Goal: Task Accomplishment & Management: Use online tool/utility

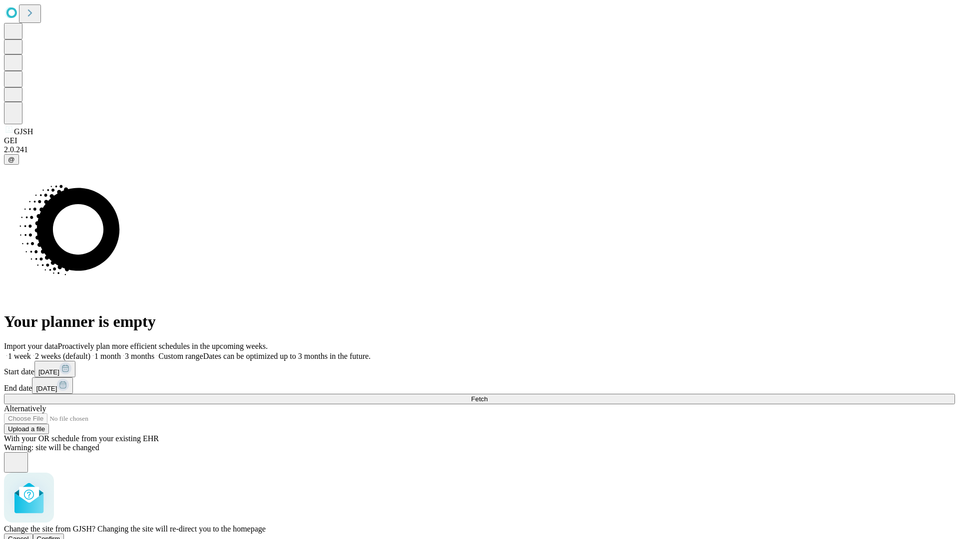
click at [60, 535] on span "Confirm" at bounding box center [48, 538] width 23 height 7
click at [31, 352] on label "1 week" at bounding box center [17, 356] width 27 height 8
click at [487, 395] on span "Fetch" at bounding box center [479, 398] width 16 height 7
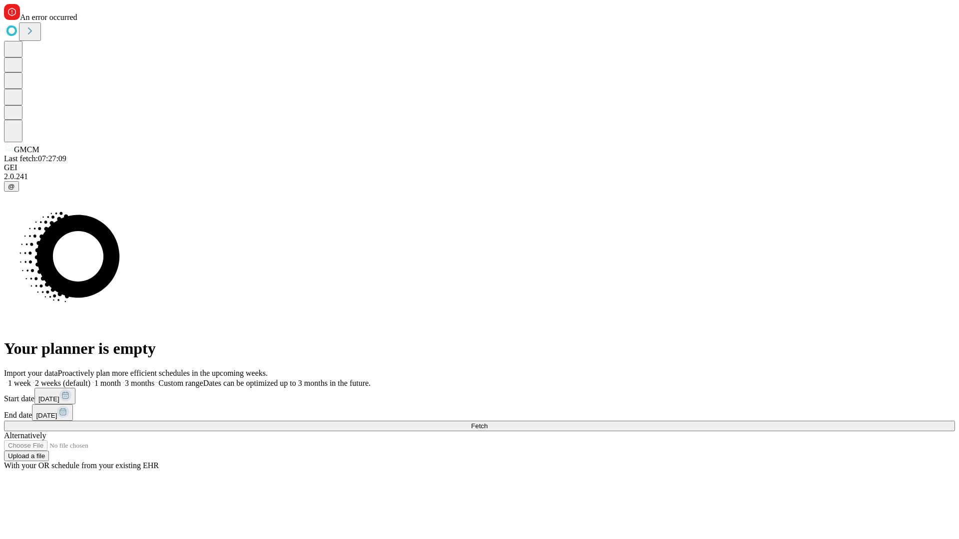
click at [31, 379] on label "1 week" at bounding box center [17, 383] width 27 height 8
click at [487, 422] on span "Fetch" at bounding box center [479, 425] width 16 height 7
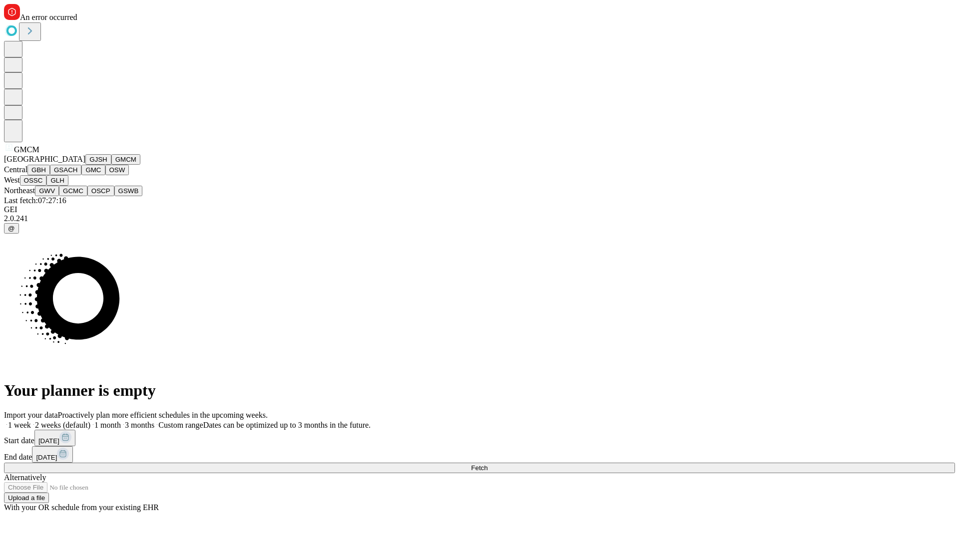
click at [50, 175] on button "GBH" at bounding box center [38, 170] width 22 height 10
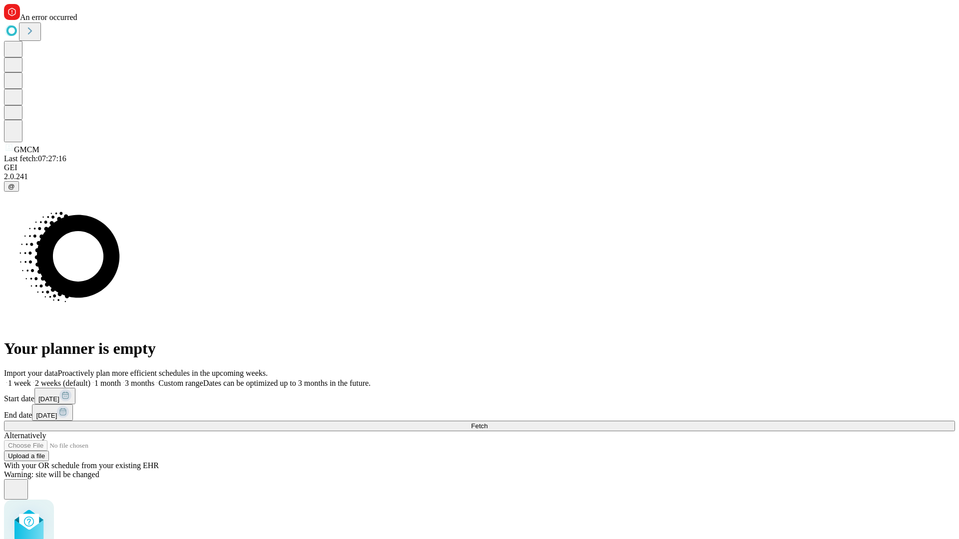
click at [31, 379] on label "1 week" at bounding box center [17, 383] width 27 height 8
click at [487, 422] on span "Fetch" at bounding box center [479, 425] width 16 height 7
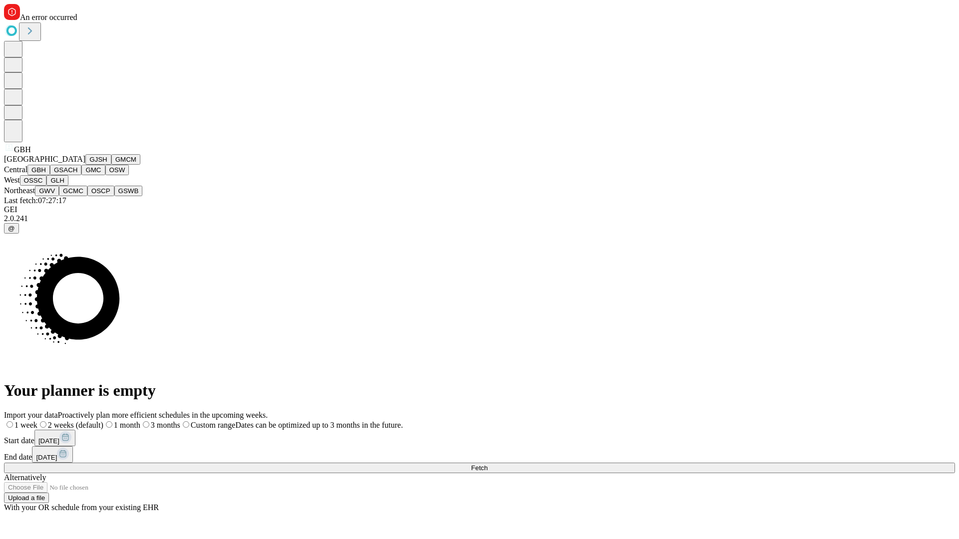
click at [77, 175] on button "GSACH" at bounding box center [65, 170] width 31 height 10
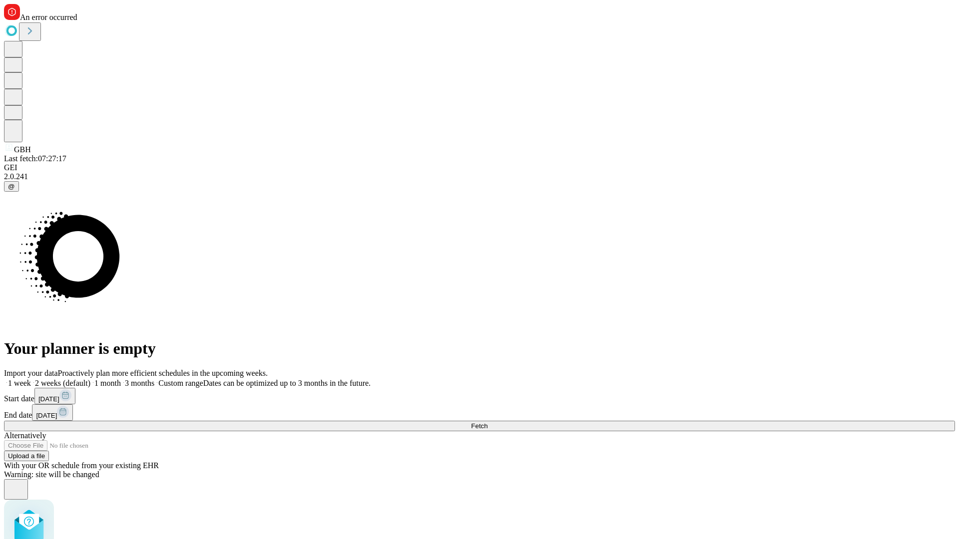
click at [31, 379] on label "1 week" at bounding box center [17, 383] width 27 height 8
click at [487, 422] on span "Fetch" at bounding box center [479, 425] width 16 height 7
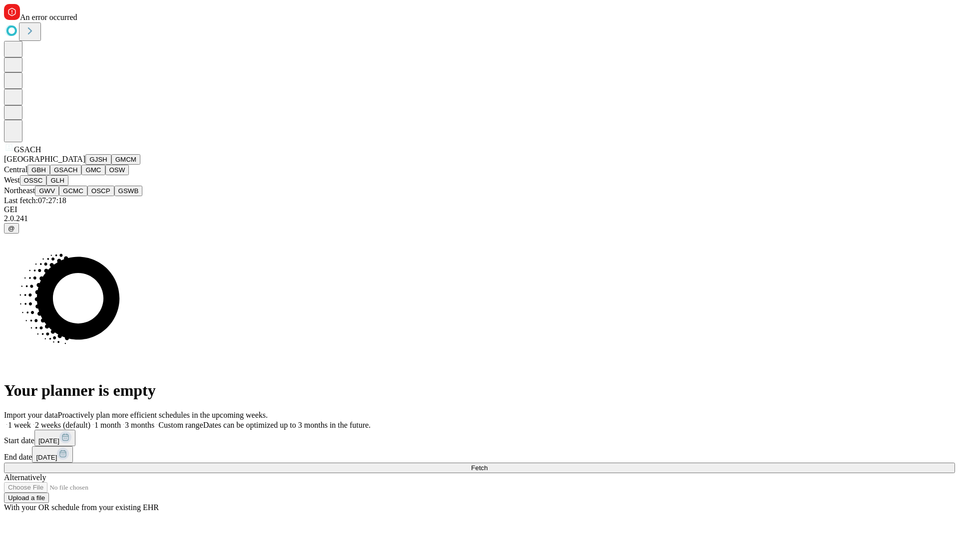
click at [81, 175] on button "GMC" at bounding box center [92, 170] width 23 height 10
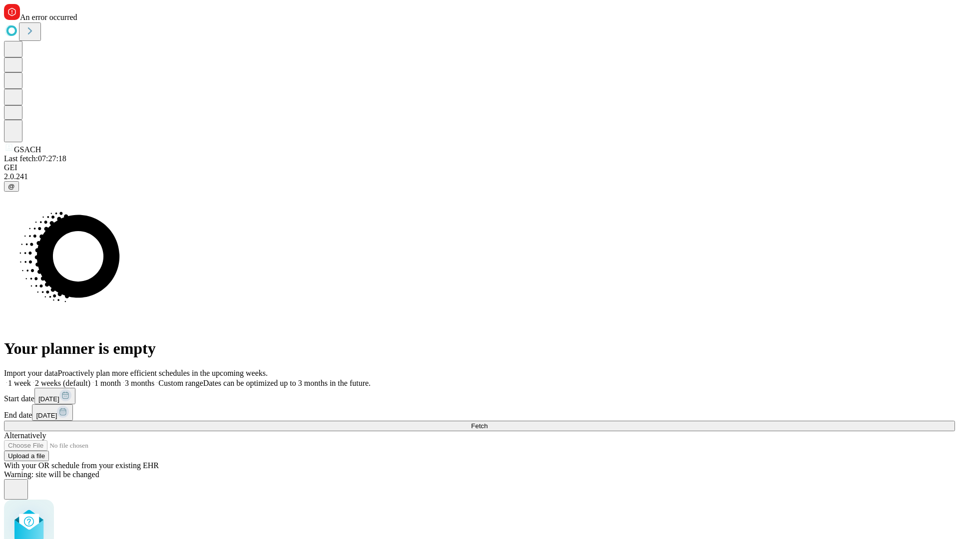
click at [31, 379] on label "1 week" at bounding box center [17, 383] width 27 height 8
click at [487, 422] on span "Fetch" at bounding box center [479, 425] width 16 height 7
click at [31, 379] on label "1 week" at bounding box center [17, 383] width 27 height 8
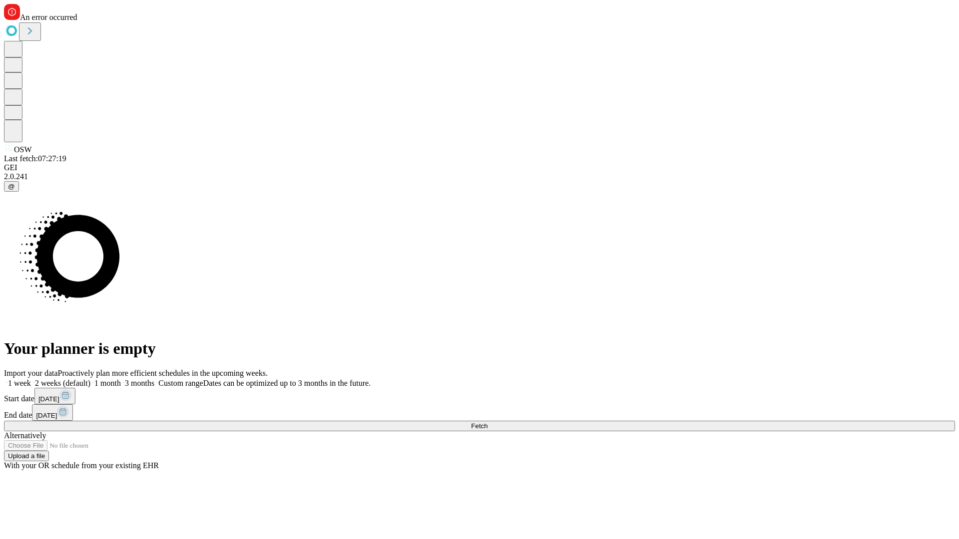
click at [487, 422] on span "Fetch" at bounding box center [479, 425] width 16 height 7
click at [31, 379] on label "1 week" at bounding box center [17, 383] width 27 height 8
click at [487, 422] on span "Fetch" at bounding box center [479, 425] width 16 height 7
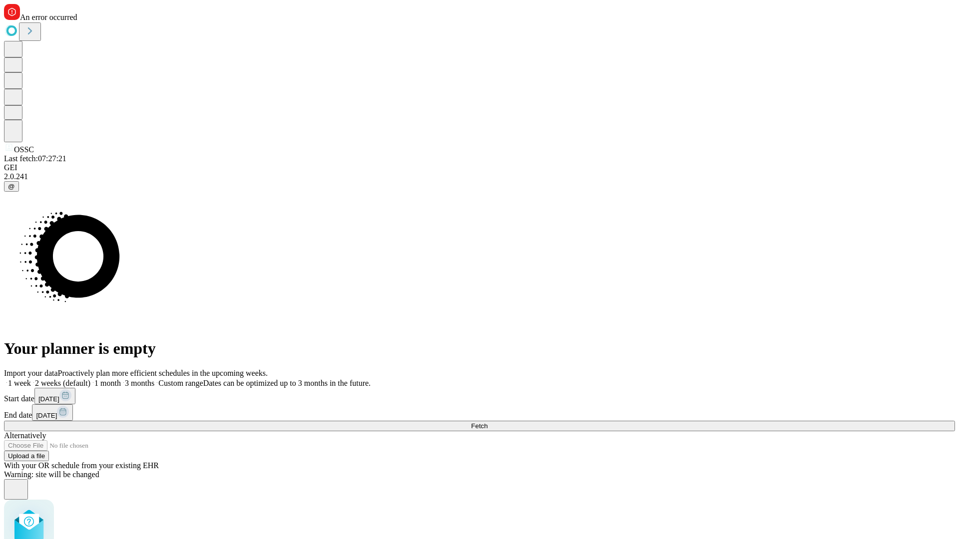
click at [31, 379] on label "1 week" at bounding box center [17, 383] width 27 height 8
click at [487, 422] on span "Fetch" at bounding box center [479, 425] width 16 height 7
click at [31, 379] on label "1 week" at bounding box center [17, 383] width 27 height 8
click at [487, 422] on span "Fetch" at bounding box center [479, 425] width 16 height 7
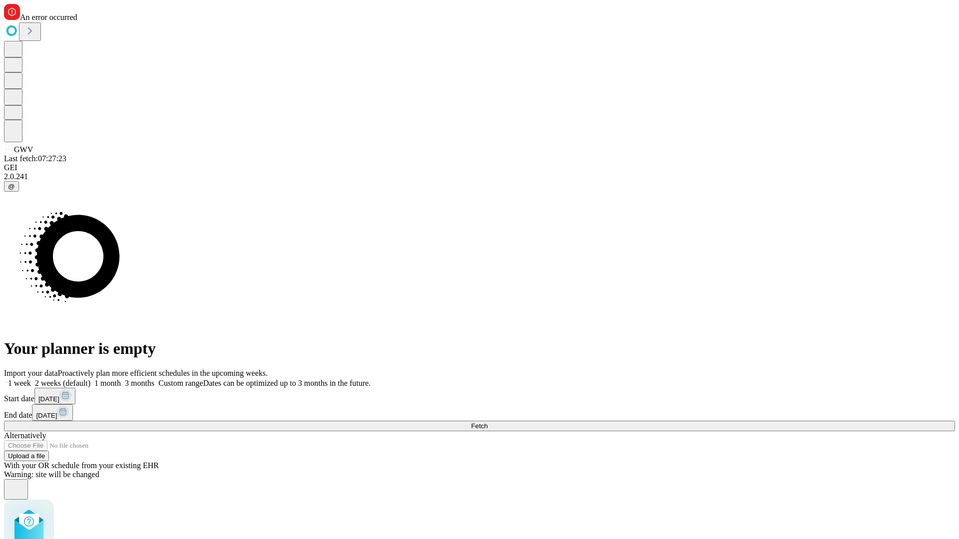
click at [31, 379] on label "1 week" at bounding box center [17, 383] width 27 height 8
click at [487, 422] on span "Fetch" at bounding box center [479, 425] width 16 height 7
click at [31, 379] on label "1 week" at bounding box center [17, 383] width 27 height 8
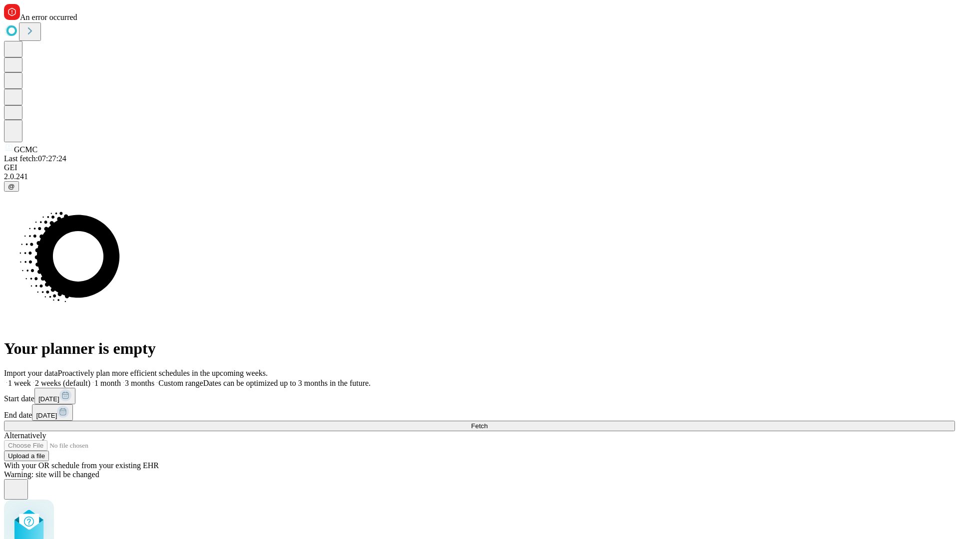
click at [487, 422] on span "Fetch" at bounding box center [479, 425] width 16 height 7
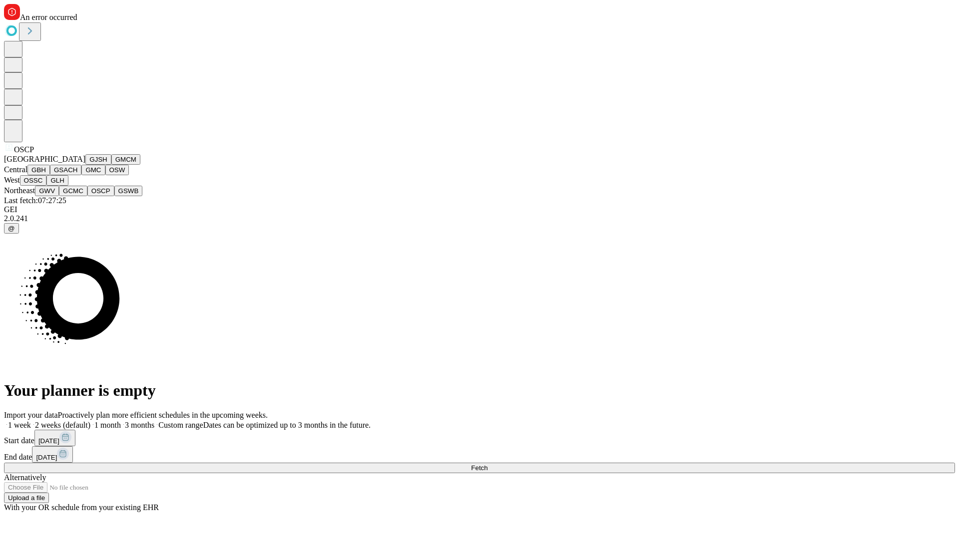
click at [114, 196] on button "GSWB" at bounding box center [128, 191] width 28 height 10
